Goal: Information Seeking & Learning: Learn about a topic

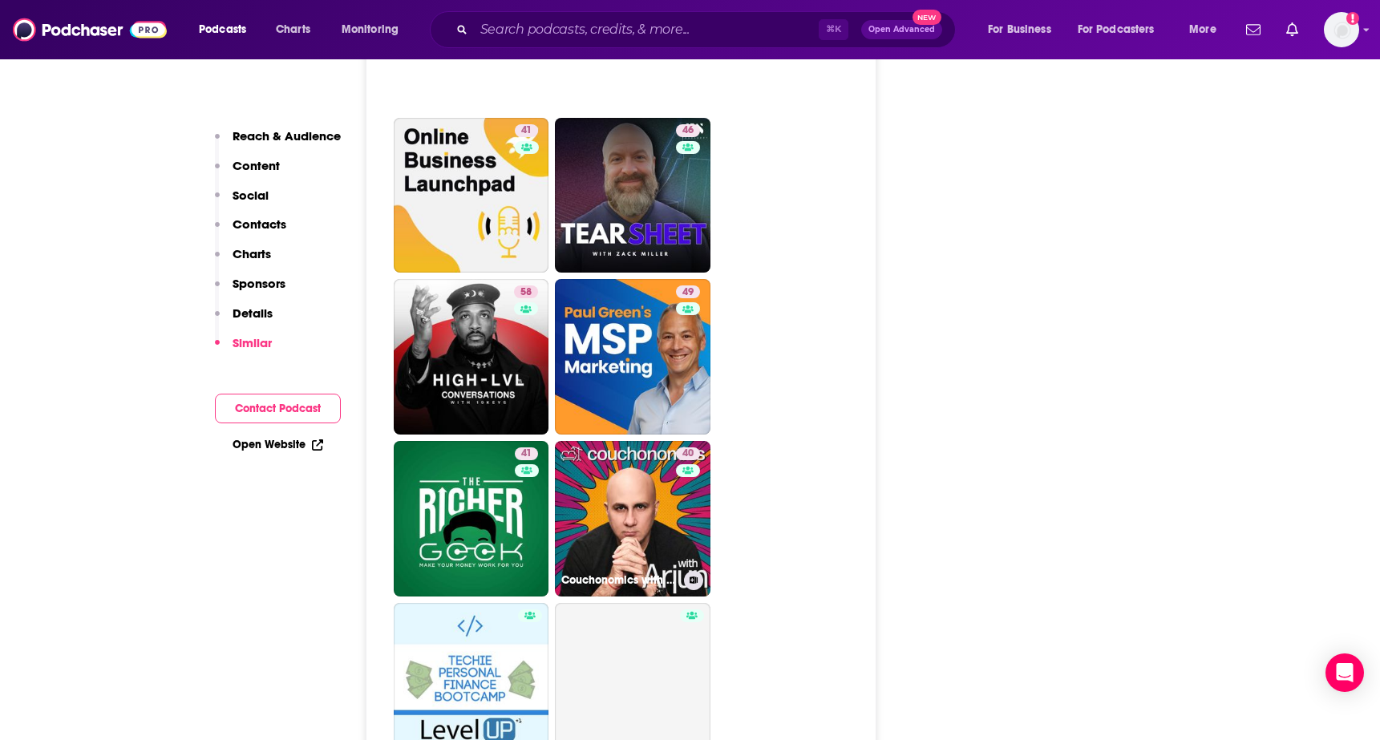
scroll to position [3278, 0]
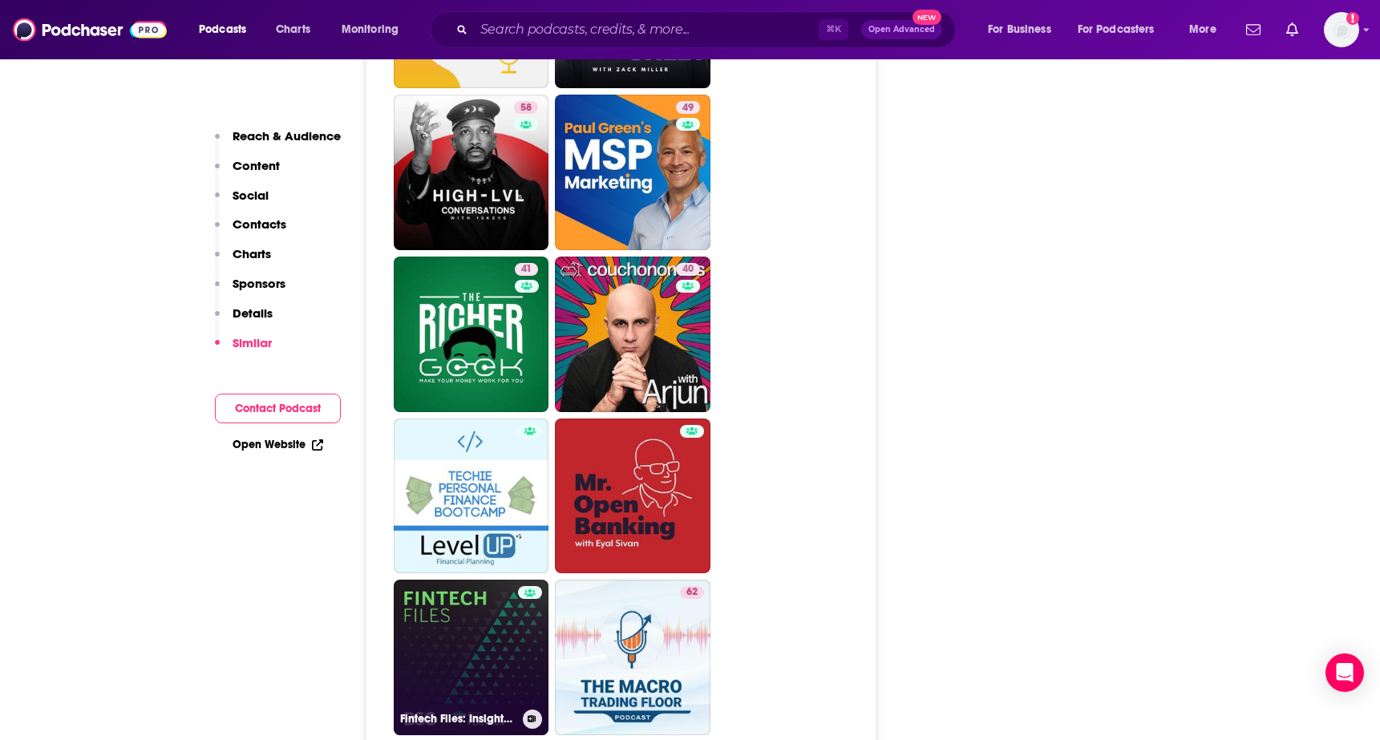
click at [460, 656] on link "Fintech Files: Insights on TECH by BCG Platinion" at bounding box center [472, 658] width 156 height 156
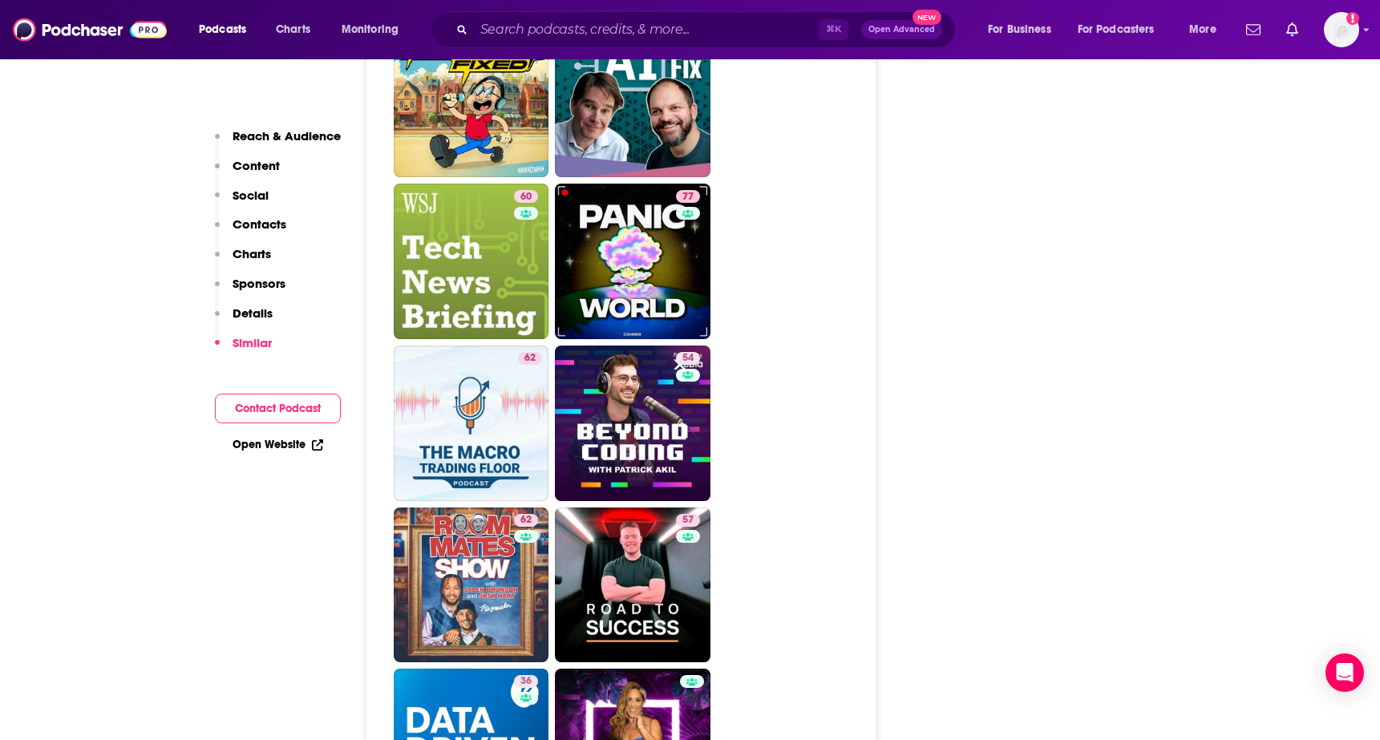
scroll to position [3266, 0]
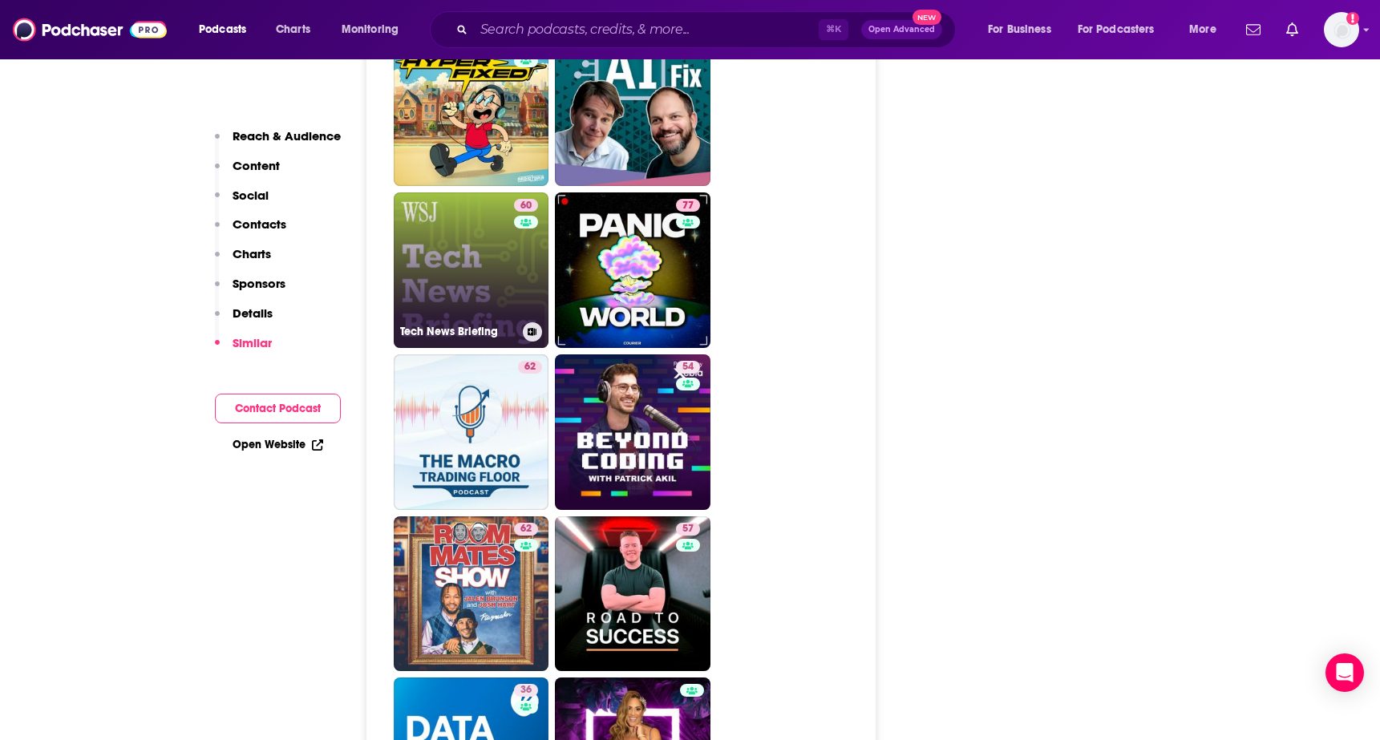
click at [472, 226] on link "60 Tech News Briefing" at bounding box center [472, 270] width 156 height 156
type input "[URL][DOMAIN_NAME]"
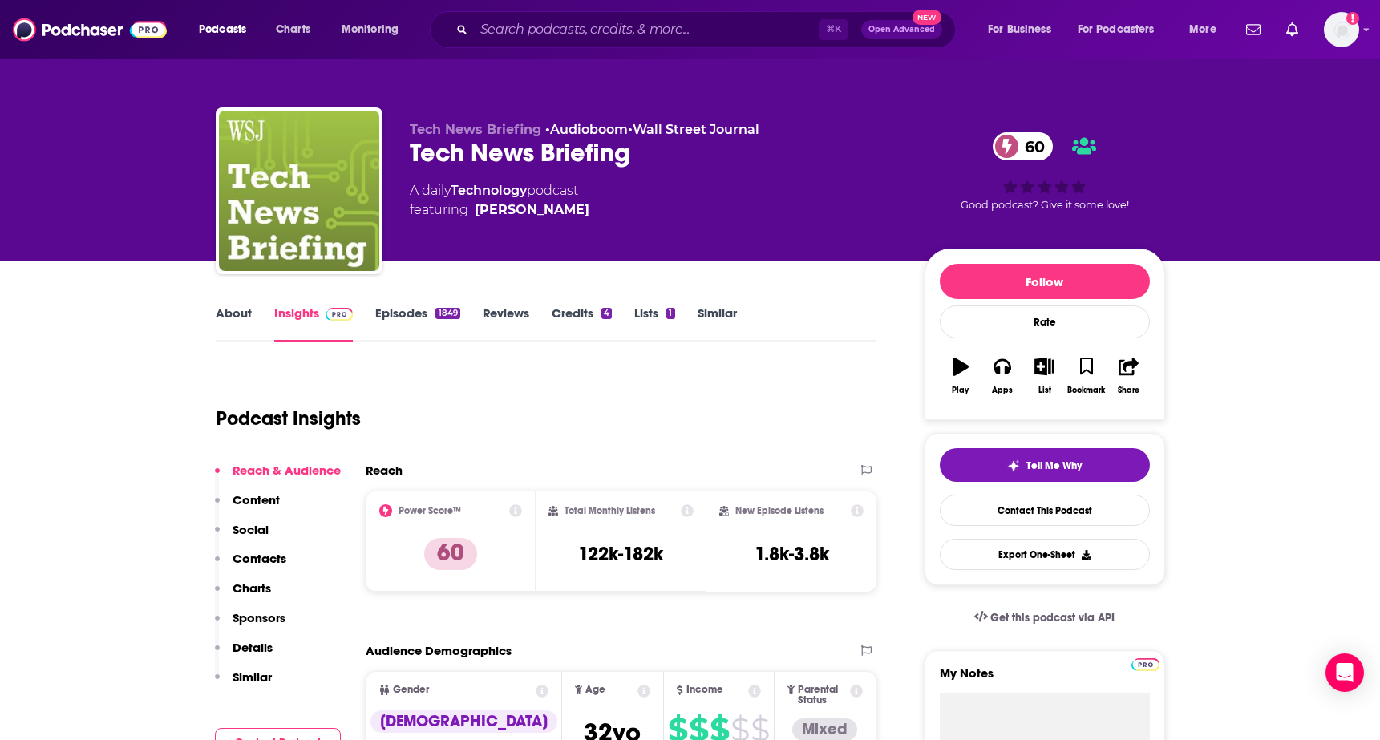
click at [237, 316] on link "About" at bounding box center [234, 324] width 36 height 37
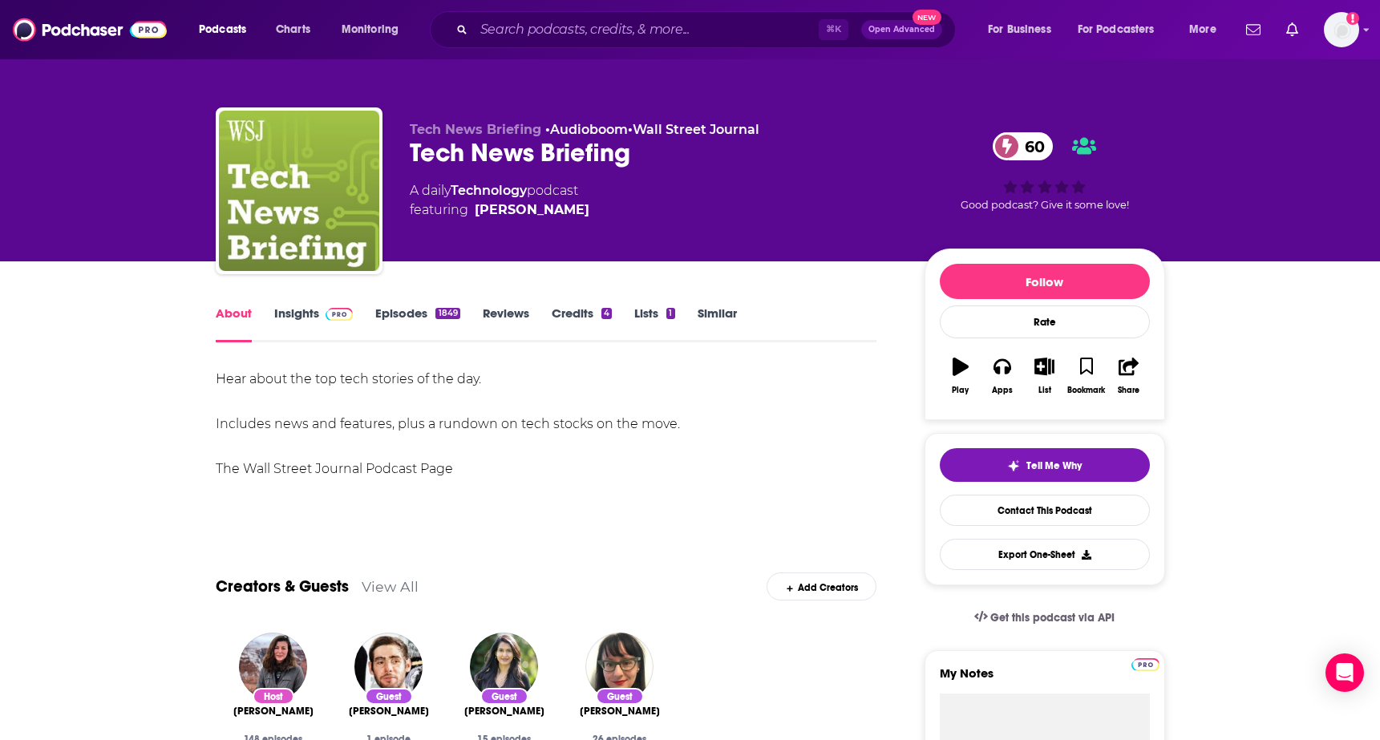
drag, startPoint x: 200, startPoint y: 377, endPoint x: 698, endPoint y: 421, distance: 500.7
copy div "Hear about the top tech stories of the day. Includes news and features, plus a …"
drag, startPoint x: 398, startPoint y: 160, endPoint x: 695, endPoint y: 159, distance: 297.5
click at [695, 159] on div "Tech News Briefing • Audioboom • Wall Street Journal Tech News Briefing 60 A da…" at bounding box center [690, 193] width 949 height 173
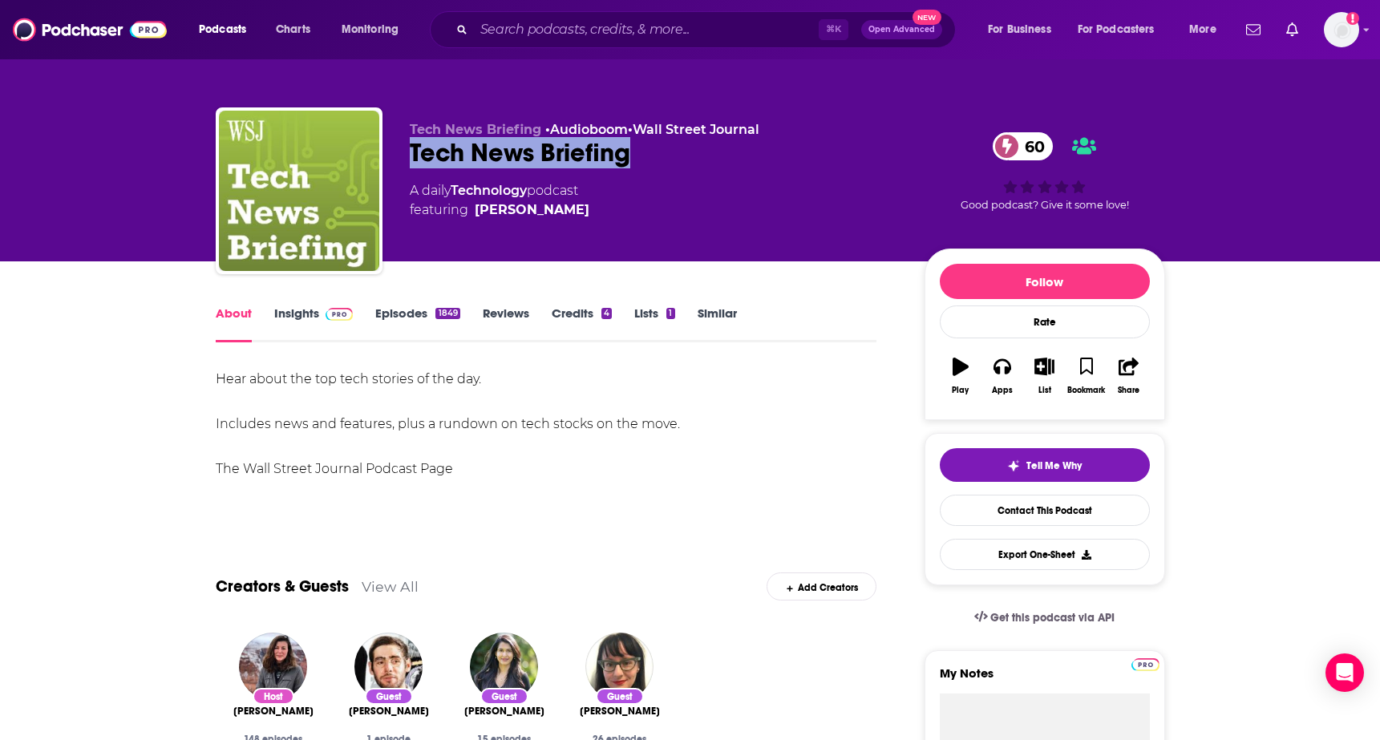
copy h1 "Tech News Briefing"
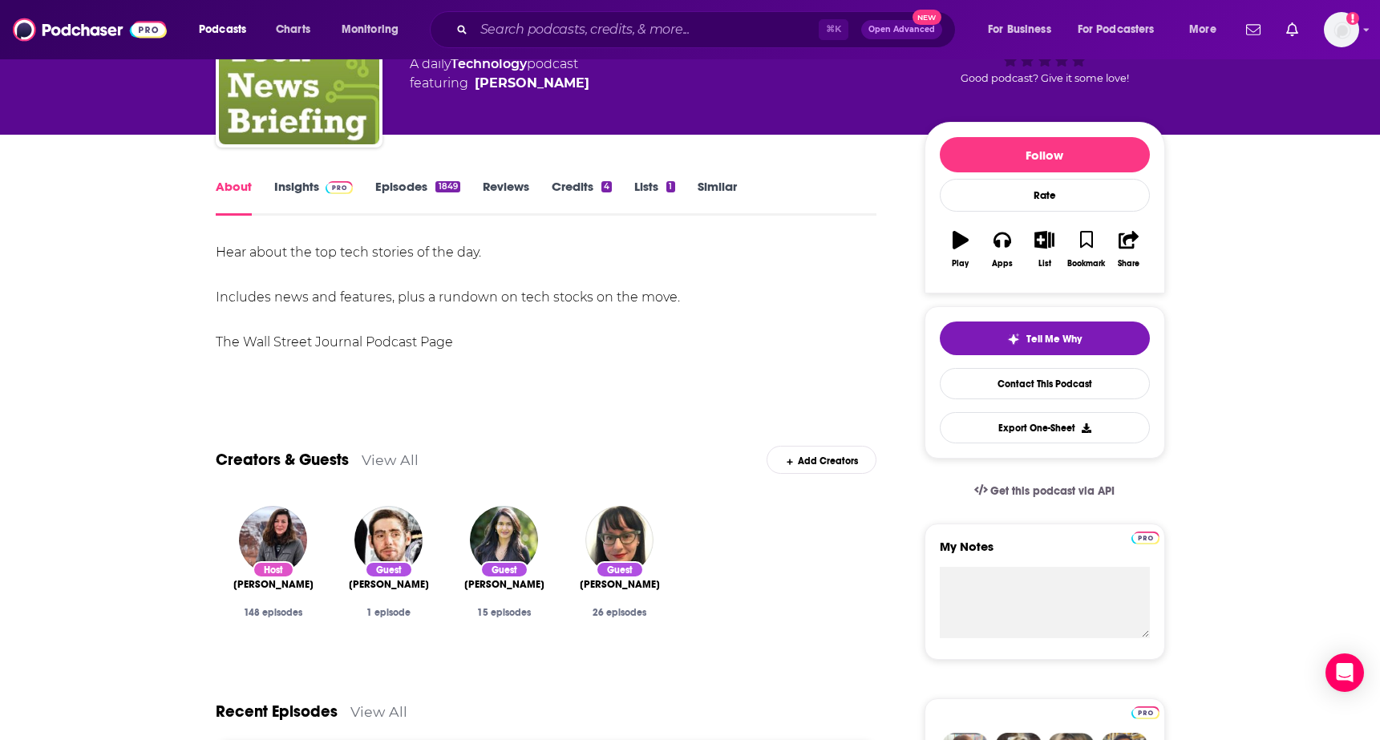
scroll to position [197, 0]
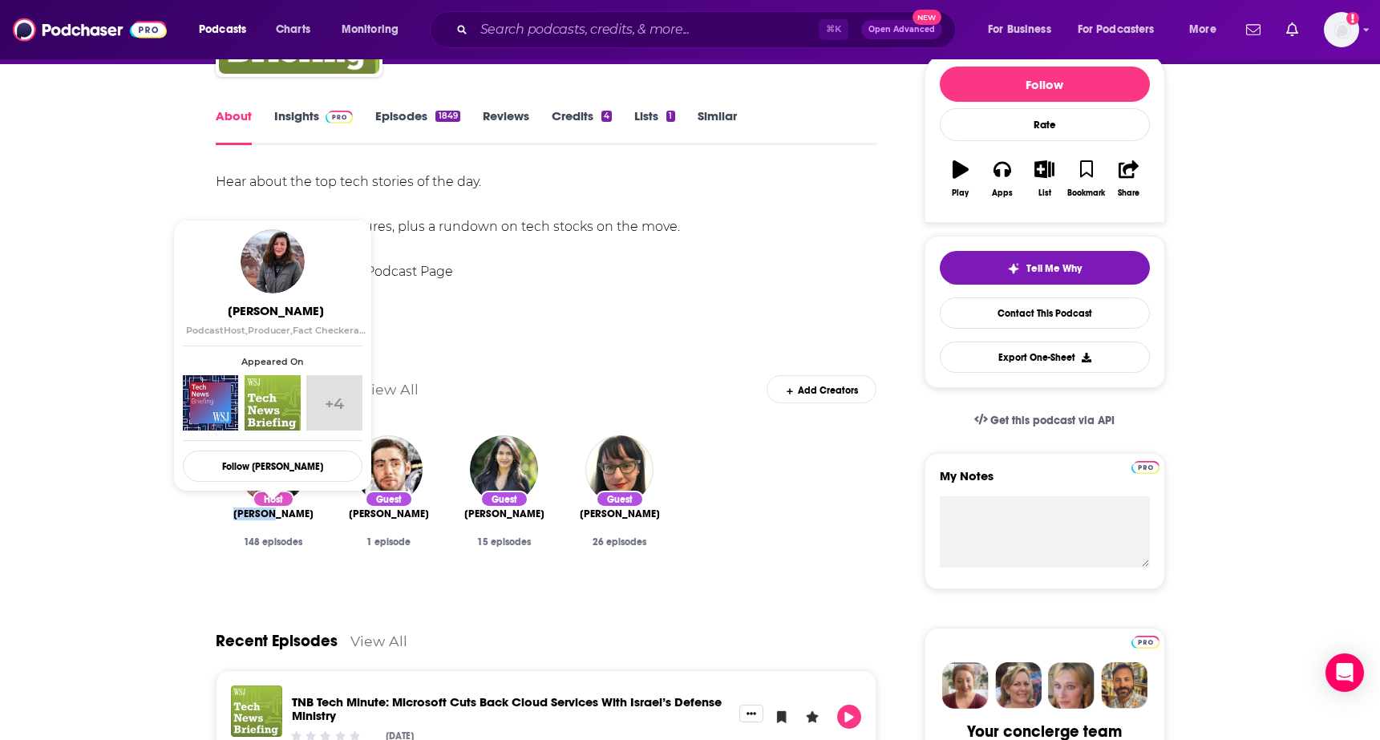
drag, startPoint x: 216, startPoint y: 515, endPoint x: 274, endPoint y: 516, distance: 58.5
click at [274, 516] on div "Host Amanda Lewellyn 148 episodes" at bounding box center [273, 508] width 115 height 170
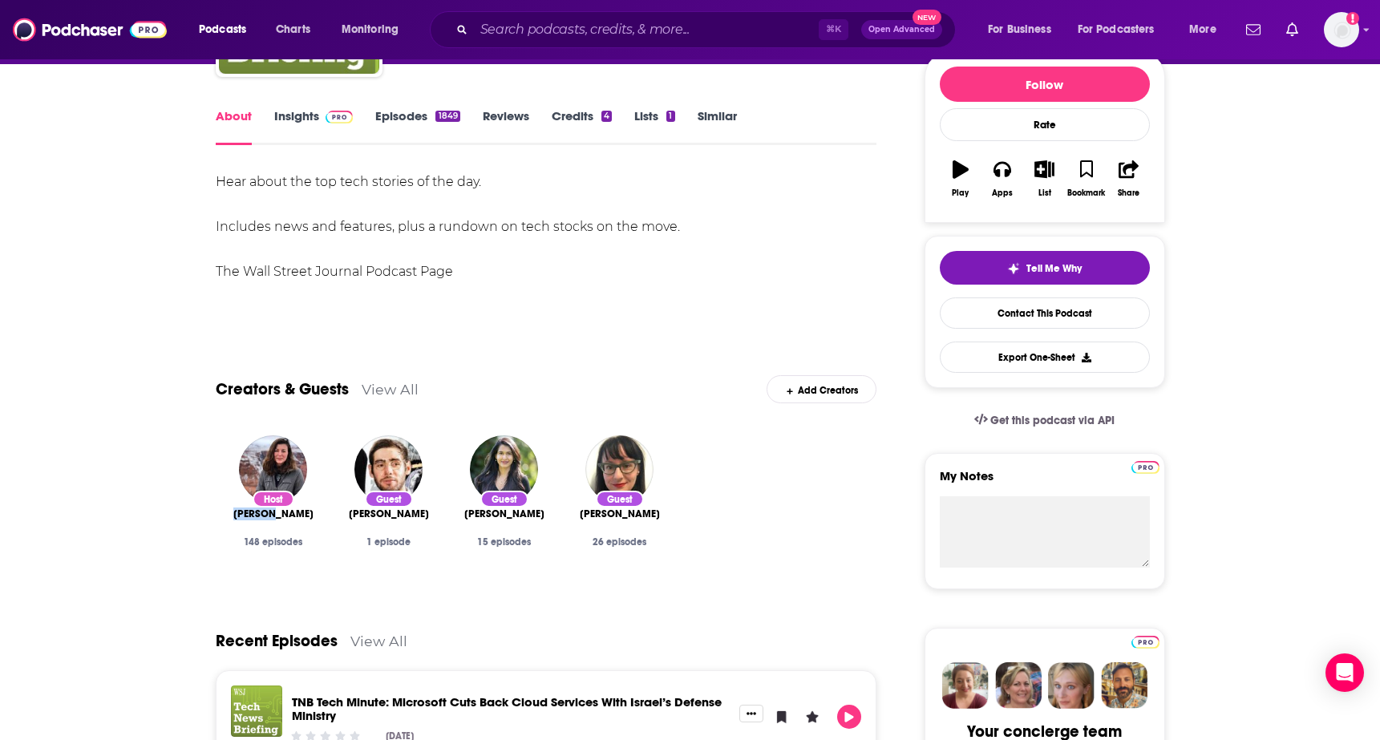
copy span "Amanda"
click at [322, 512] on div "Host Amanda Lewellyn 148 episodes" at bounding box center [273, 508] width 115 height 170
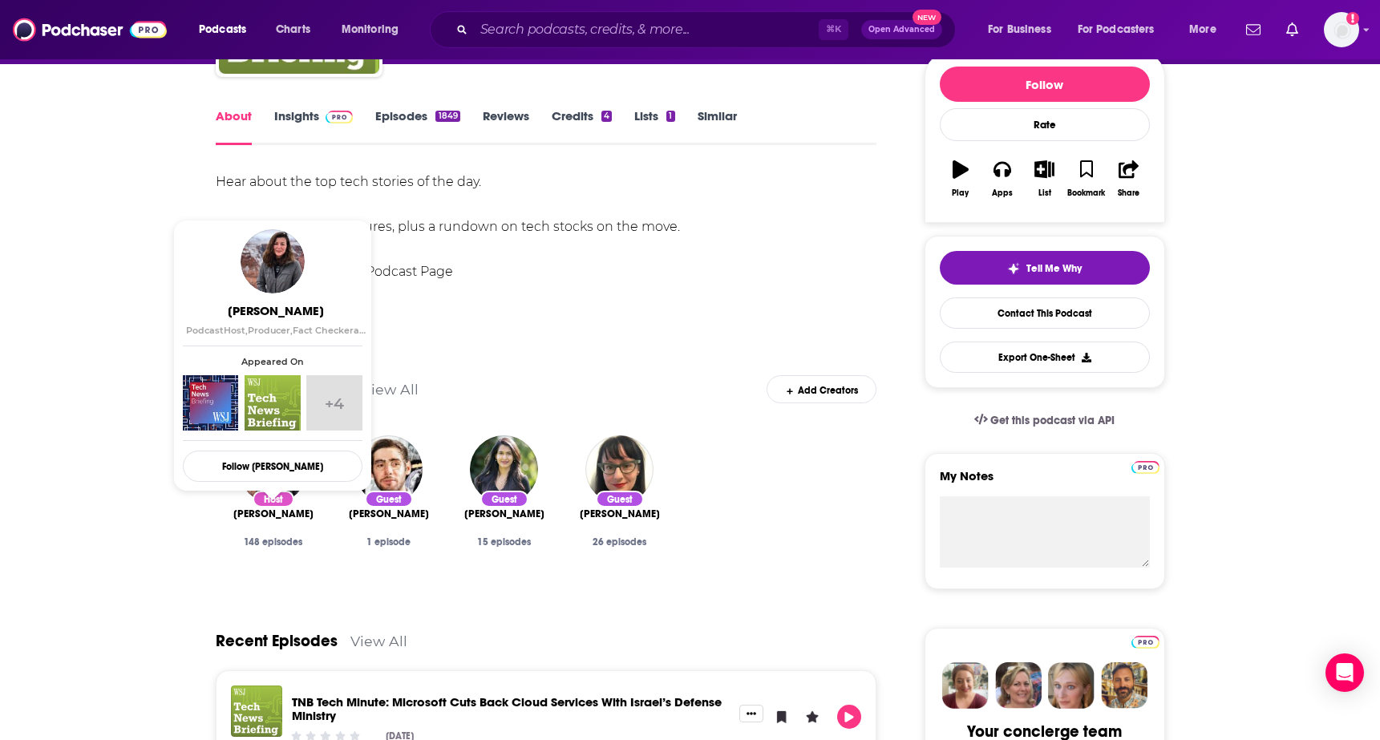
click at [252, 528] on div "Host Amanda Lewellyn 148 episodes" at bounding box center [274, 526] width 90 height 44
drag, startPoint x: 320, startPoint y: 514, endPoint x: 275, endPoint y: 516, distance: 45.0
click at [275, 516] on div "Host Amanda Lewellyn 148 episodes" at bounding box center [273, 508] width 115 height 170
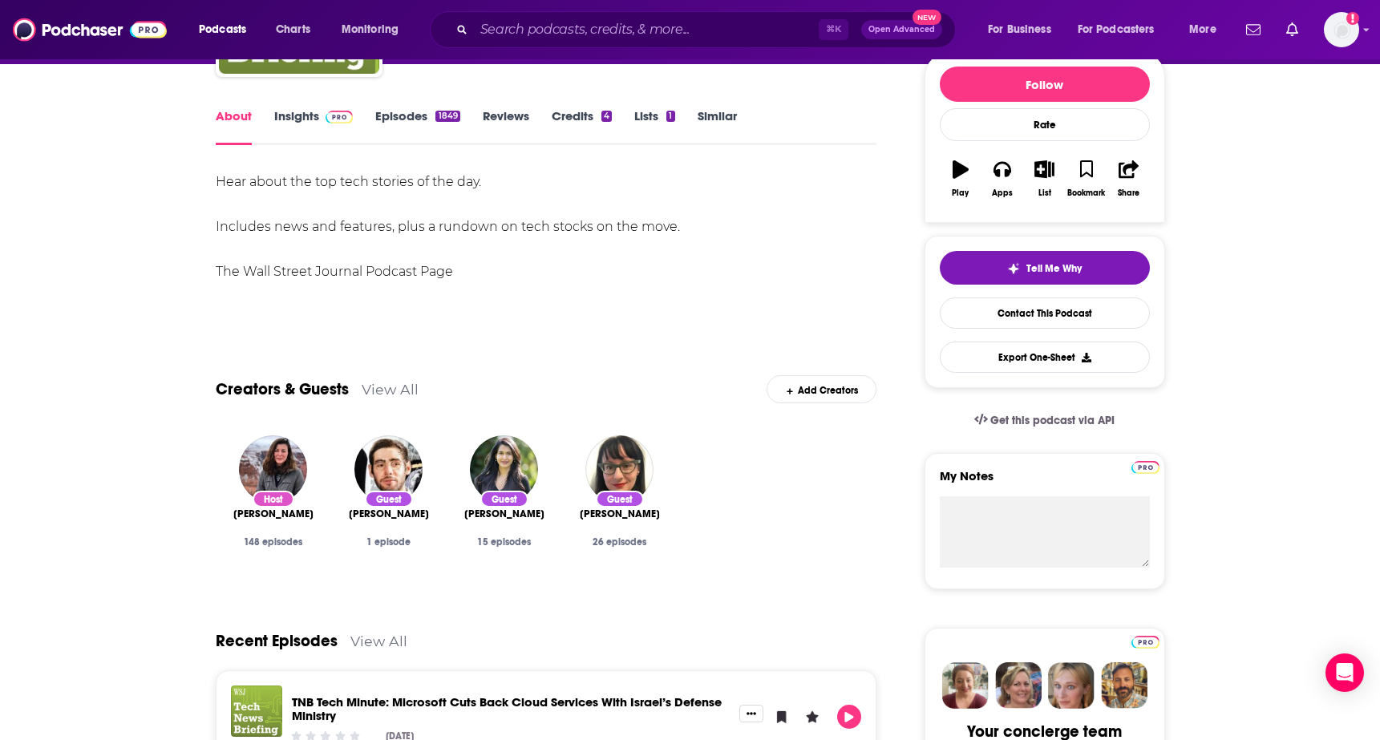
copy span "Lewellyn"
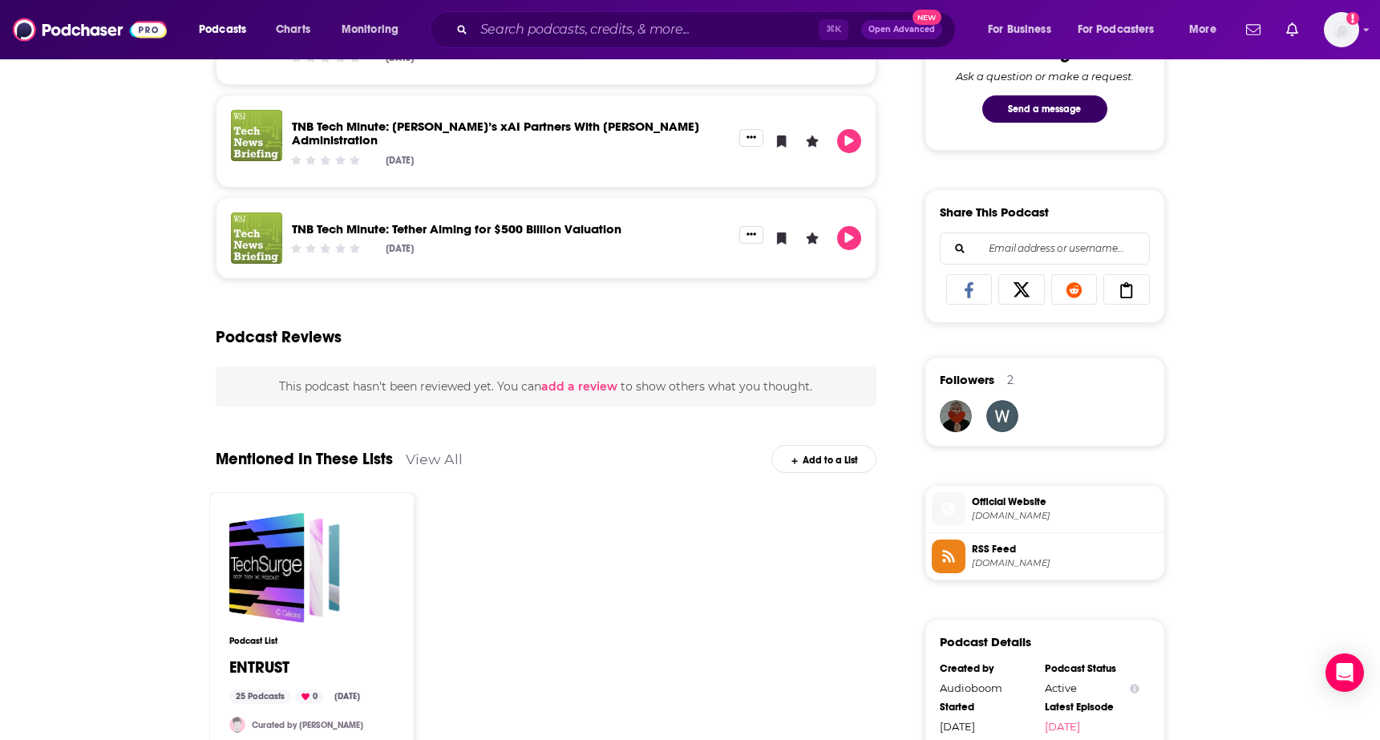
scroll to position [0, 0]
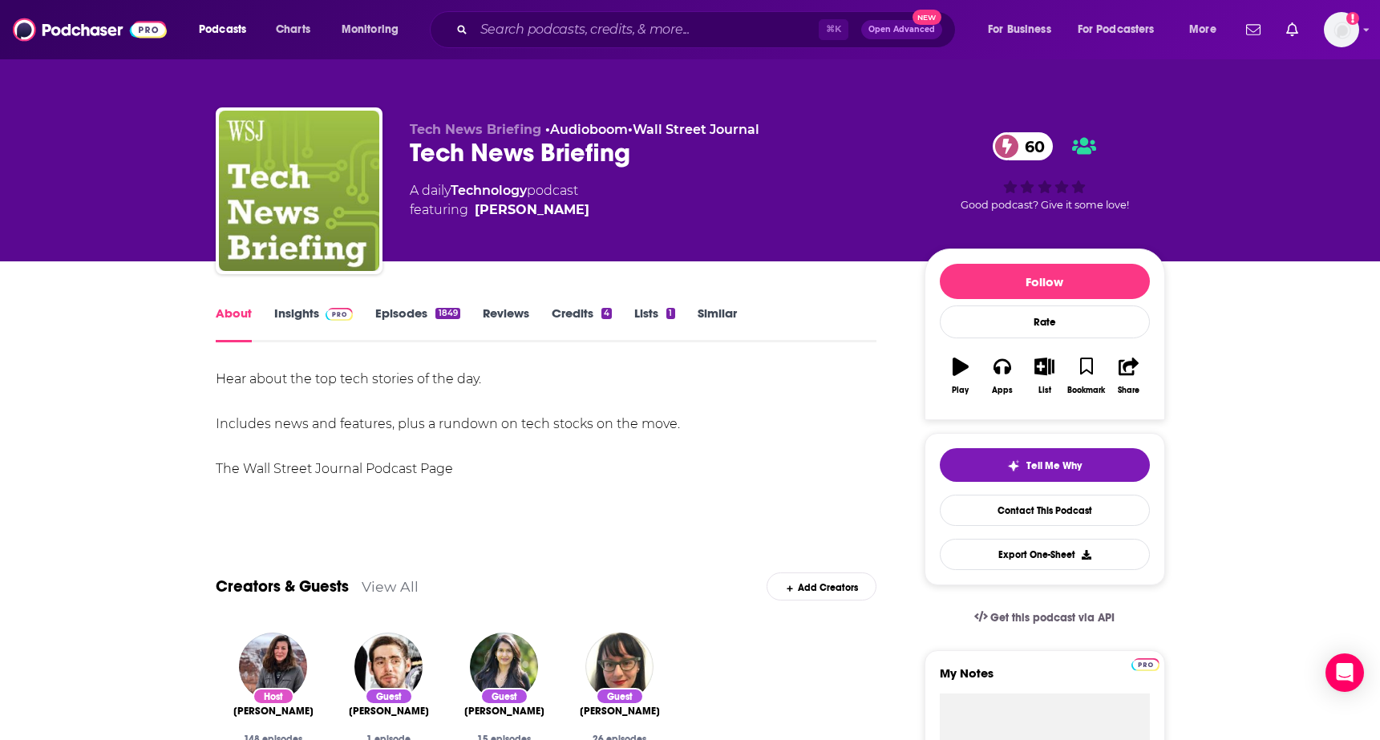
click at [304, 308] on link "Insights" at bounding box center [313, 324] width 79 height 37
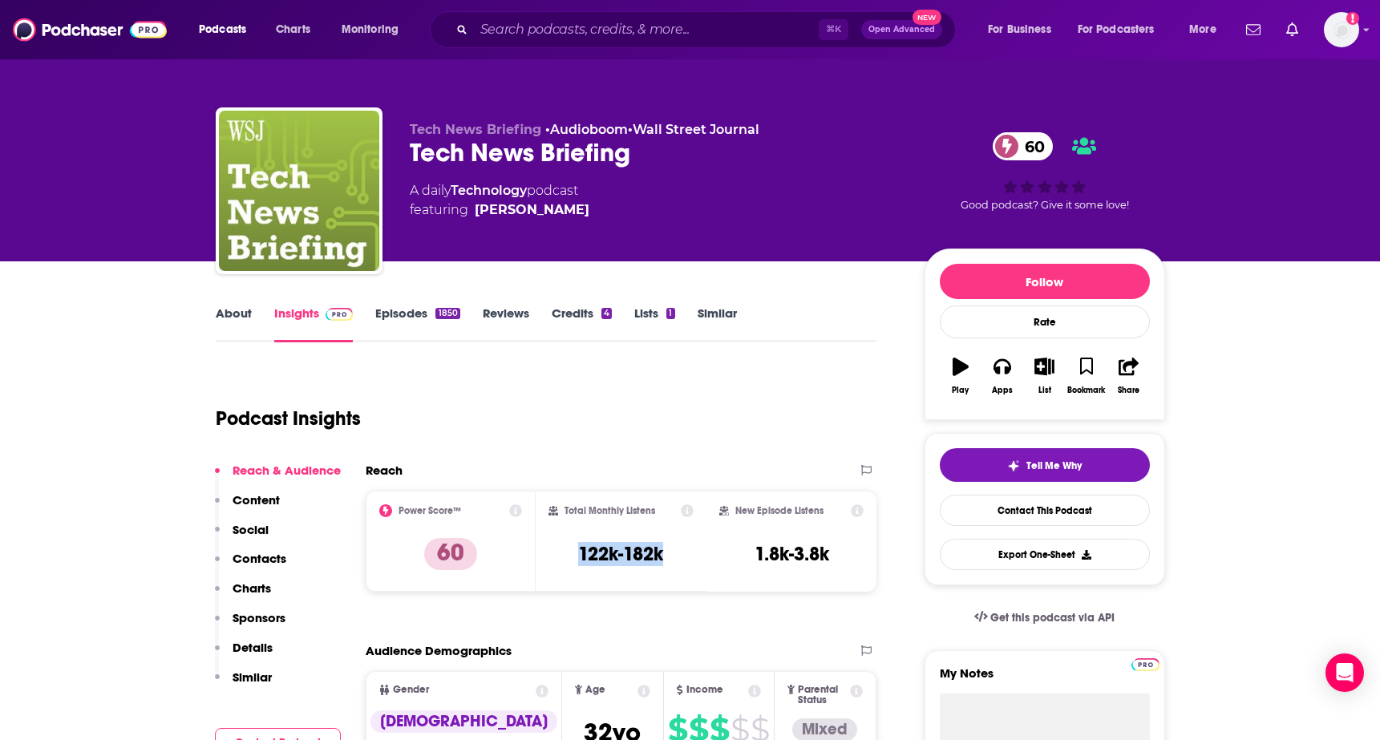
drag, startPoint x: 564, startPoint y: 553, endPoint x: 685, endPoint y: 549, distance: 121.1
click at [685, 549] on div "Total Monthly Listens 122k-182k" at bounding box center [620, 541] width 145 height 74
copy h3 "122k-182k"
drag, startPoint x: 412, startPoint y: 151, endPoint x: 594, endPoint y: 157, distance: 182.1
click at [594, 157] on div "Tech News Briefing 60" at bounding box center [654, 152] width 489 height 31
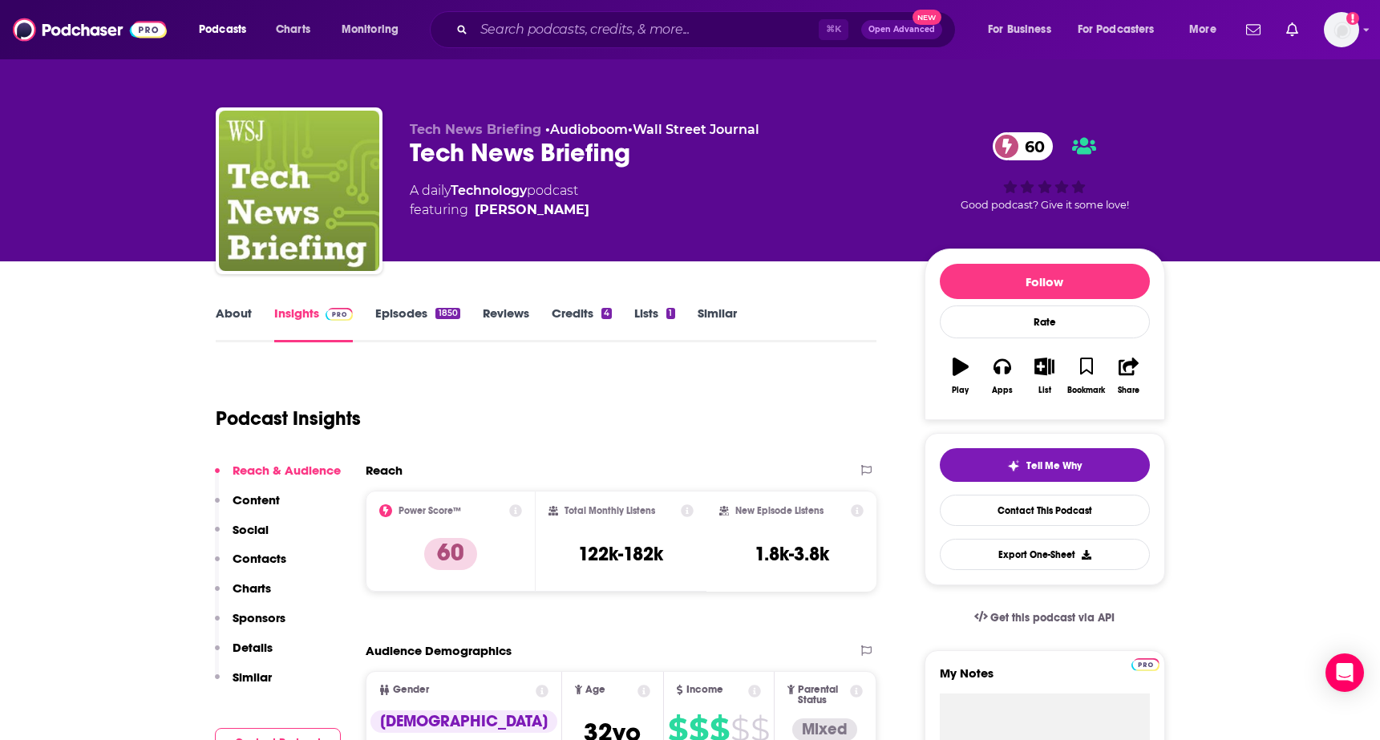
click at [451, 153] on div "Tech News Briefing 60" at bounding box center [654, 152] width 489 height 31
drag, startPoint x: 406, startPoint y: 153, endPoint x: 631, endPoint y: 156, distance: 225.3
click at [631, 156] on div "Tech News Briefing • Audioboom • Wall Street Journal Tech News Briefing 60 A da…" at bounding box center [690, 193] width 949 height 173
copy h2 "Tech News Briefing"
